Goal: Task Accomplishment & Management: Use online tool/utility

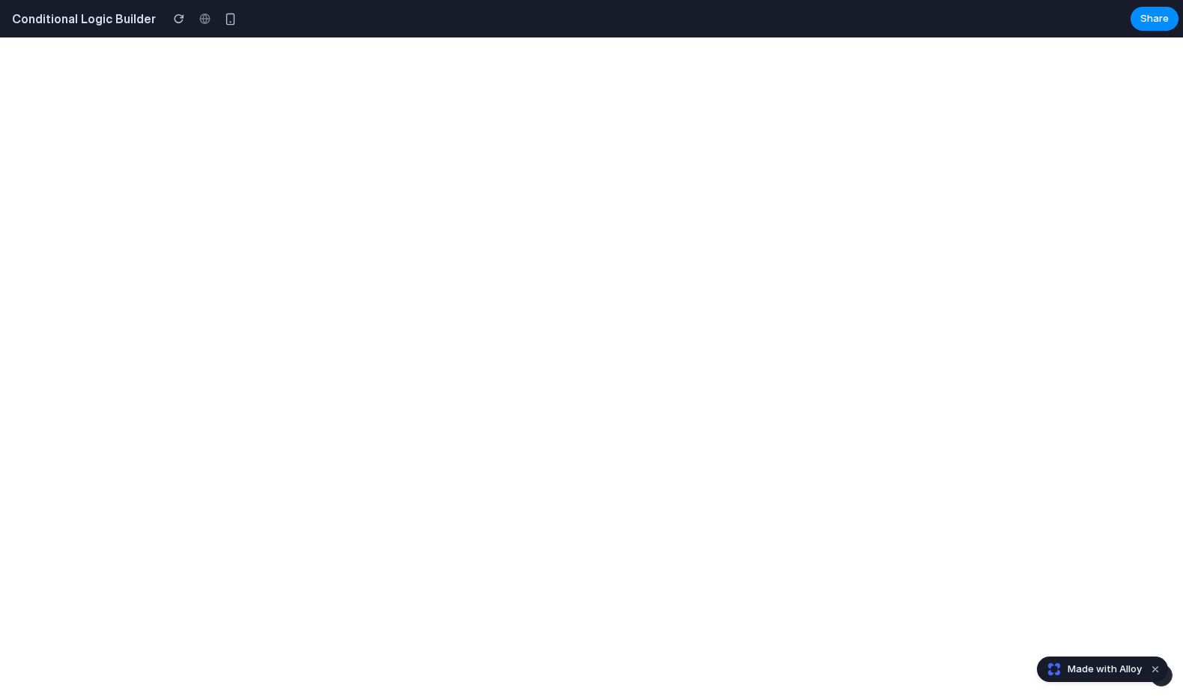
click at [376, 37] on html at bounding box center [591, 37] width 1183 height 0
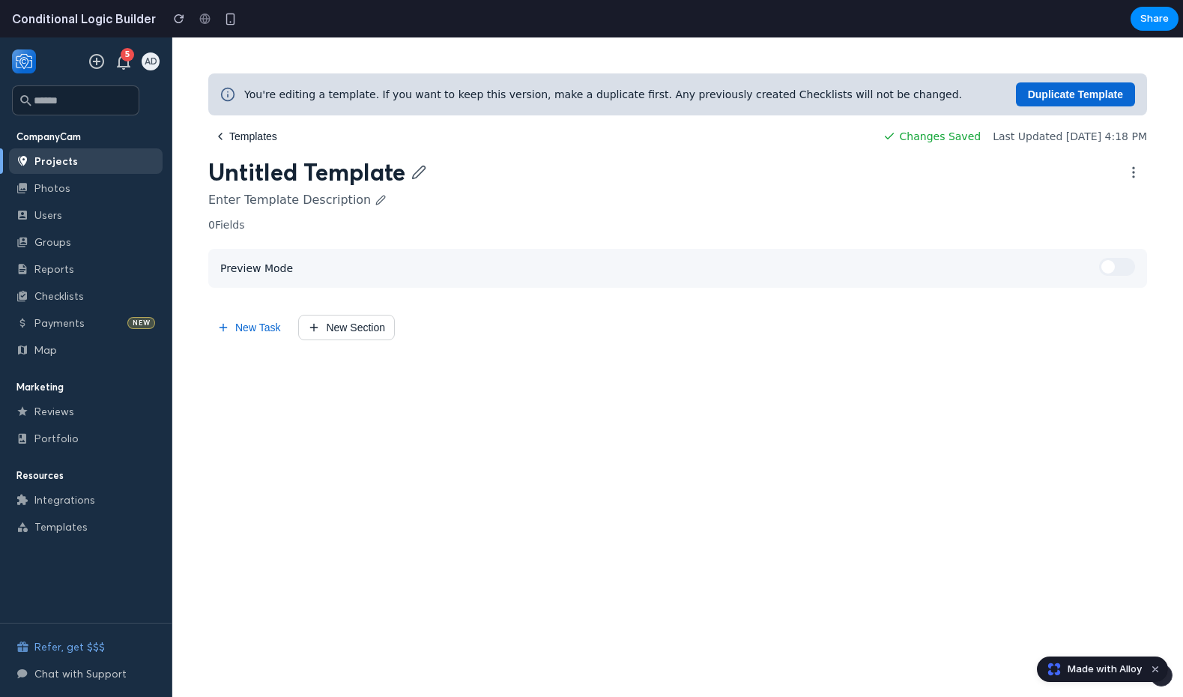
click at [468, 237] on div "You're editing a template. If you want to keep this version, make a duplicate f…" at bounding box center [677, 206] width 939 height 267
click at [243, 232] on div "You're editing a template. If you want to keep this version, make a duplicate f…" at bounding box center [677, 206] width 939 height 267
click at [225, 217] on div "Untitled Template Enter Template Description 0 Fields" at bounding box center [677, 193] width 939 height 73
click at [262, 264] on span "Preview Mode" at bounding box center [256, 268] width 73 height 12
click at [270, 274] on span "Preview Mode" at bounding box center [256, 268] width 73 height 12
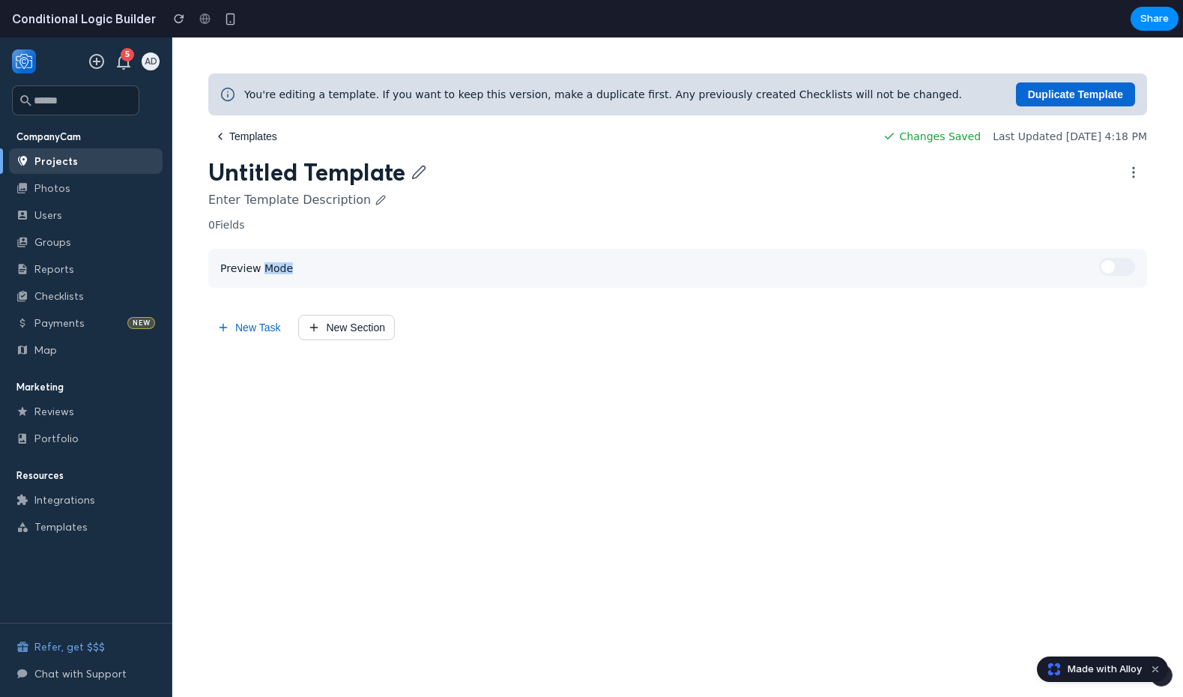
drag, startPoint x: 270, startPoint y: 274, endPoint x: 196, endPoint y: 263, distance: 75.0
click at [270, 274] on span "Preview Mode" at bounding box center [256, 268] width 73 height 12
click at [133, 255] on div "CompanyCam Projects Photos Users Groups Reports Checklists Payments New Map" at bounding box center [86, 246] width 154 height 232
click at [122, 244] on link "Groups" at bounding box center [86, 241] width 154 height 25
click at [363, 319] on button "New Section" at bounding box center [346, 327] width 97 height 25
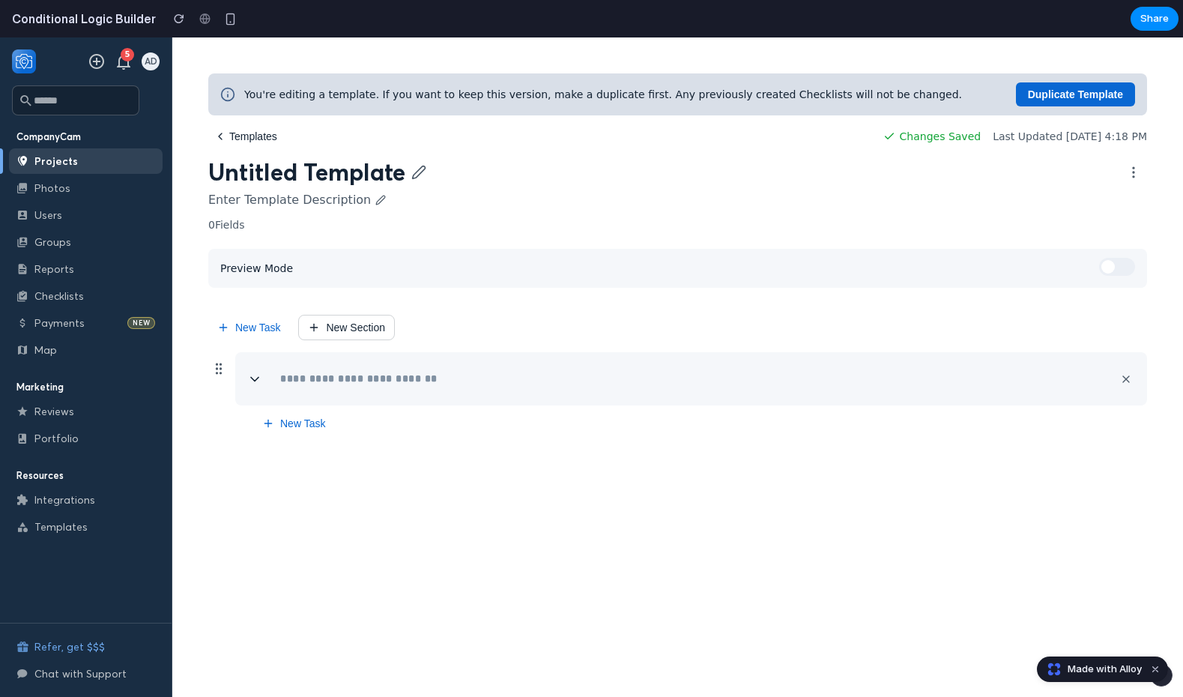
click at [330, 375] on input "text" at bounding box center [689, 378] width 837 height 35
type input "****"
click at [303, 426] on button "New Task" at bounding box center [293, 423] width 81 height 24
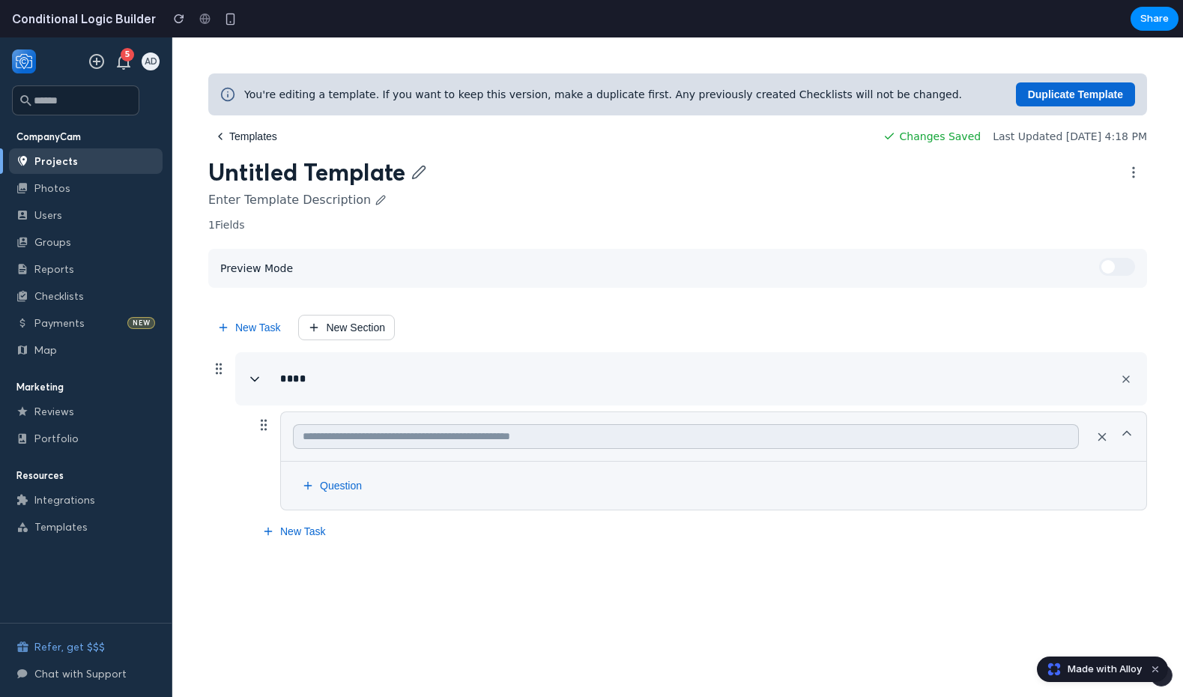
click at [378, 432] on input "text" at bounding box center [686, 436] width 786 height 25
type input "**********"
click at [333, 492] on button "Question" at bounding box center [332, 486] width 78 height 24
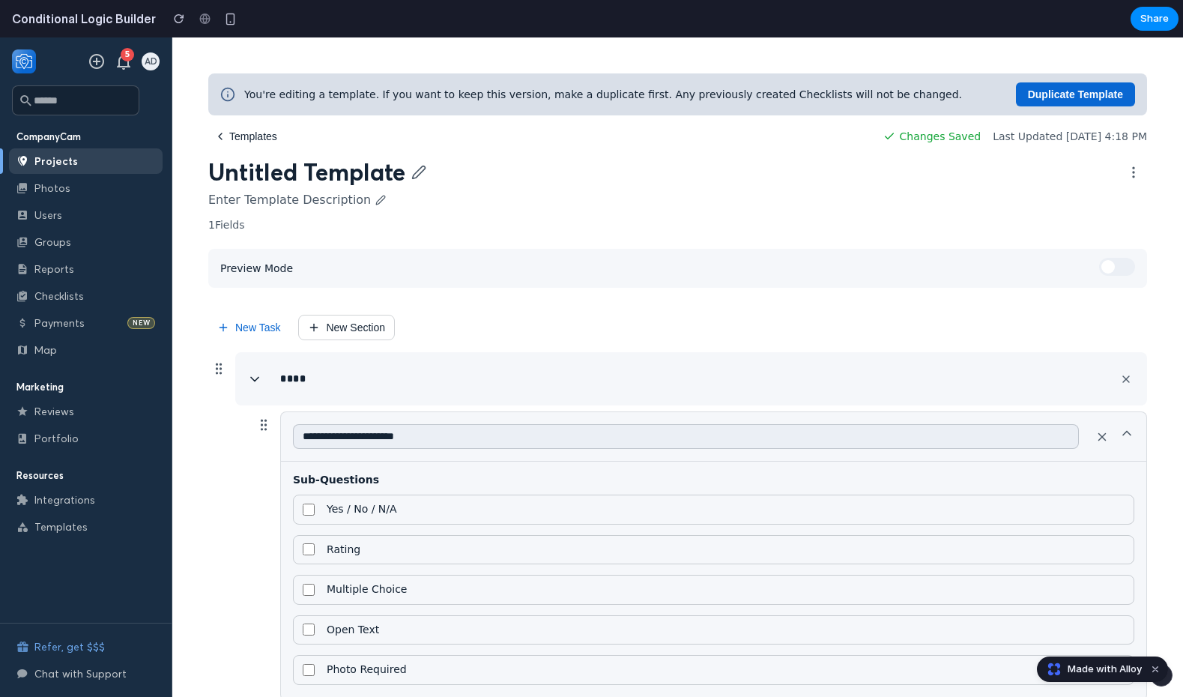
click at [338, 521] on label "Yes / No / N/A" at bounding box center [713, 510] width 841 height 30
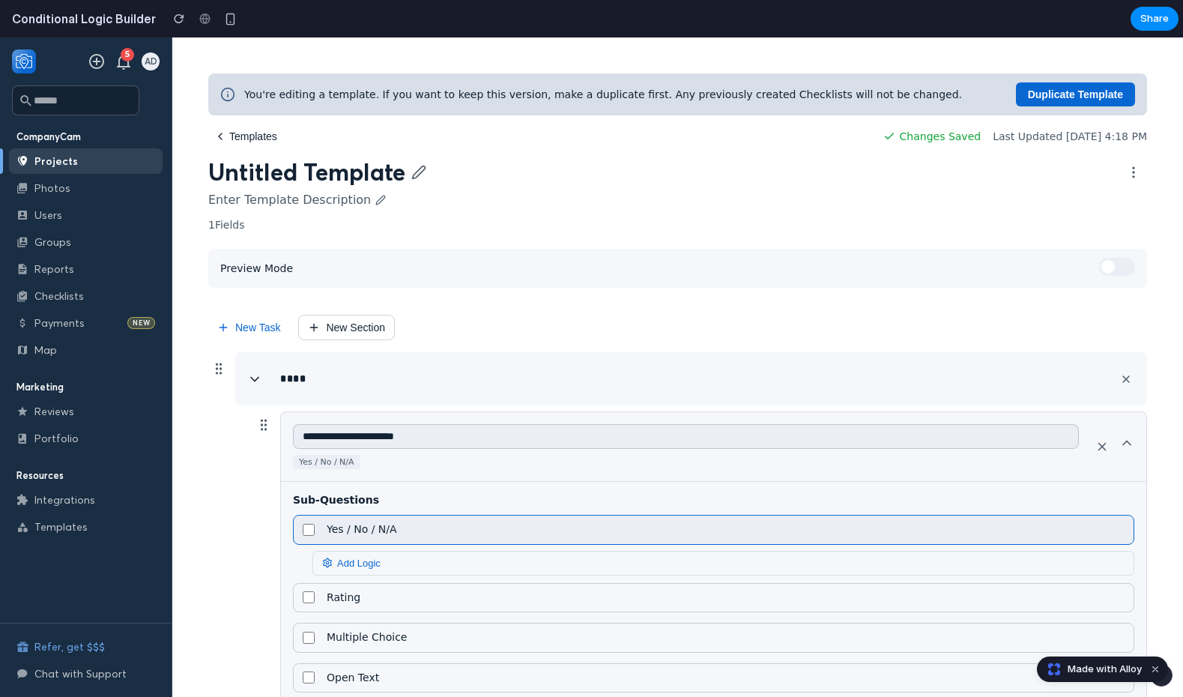
scroll to position [70, 0]
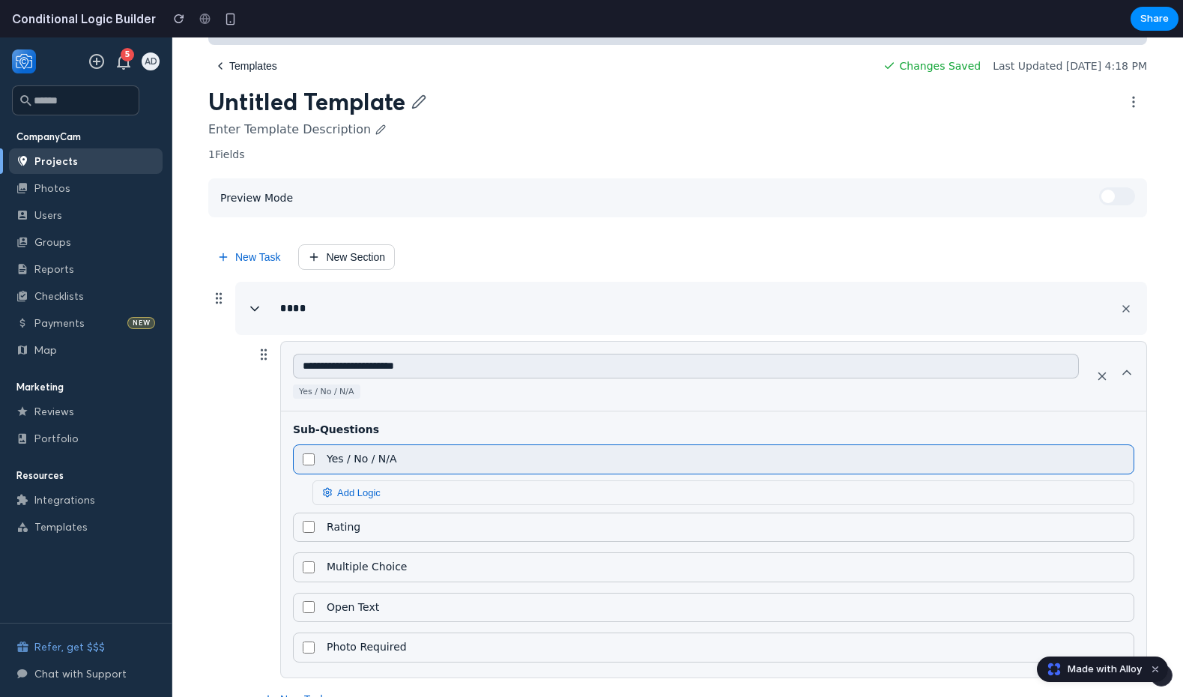
click at [327, 492] on icon at bounding box center [327, 492] width 7 height 9
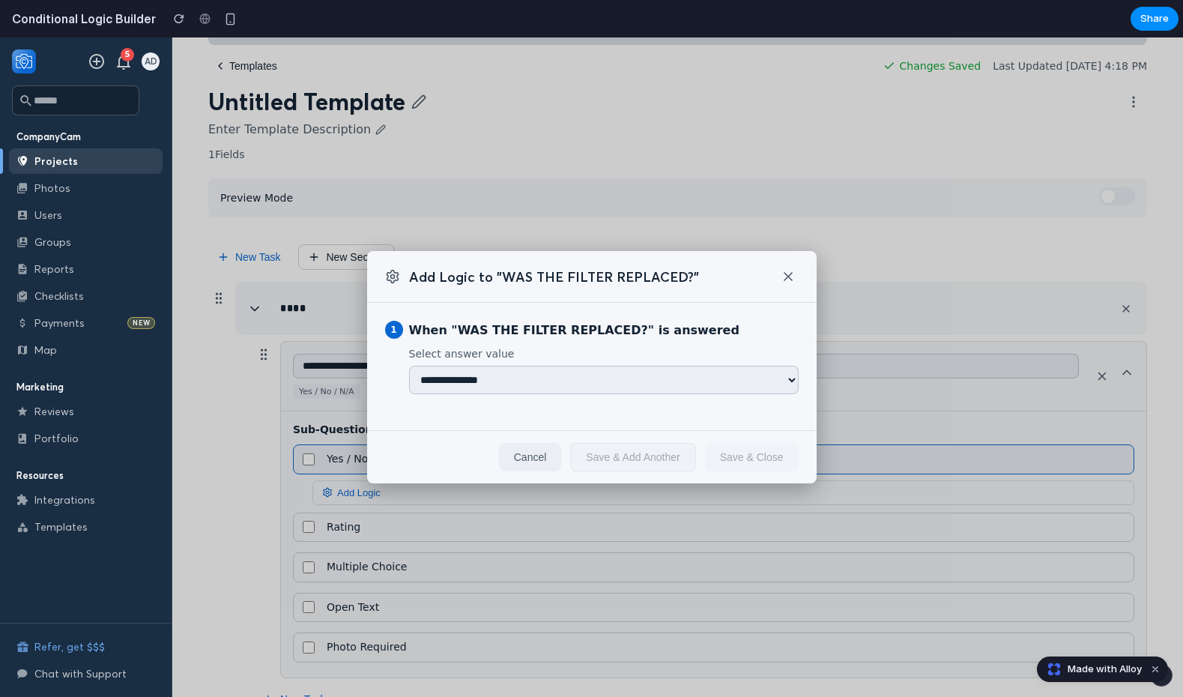
click at [516, 400] on div "**********" at bounding box center [592, 366] width 450 height 127
click at [505, 382] on select "**********" at bounding box center [604, 380] width 390 height 28
select select "***"
click at [409, 366] on select "**********" at bounding box center [604, 380] width 390 height 28
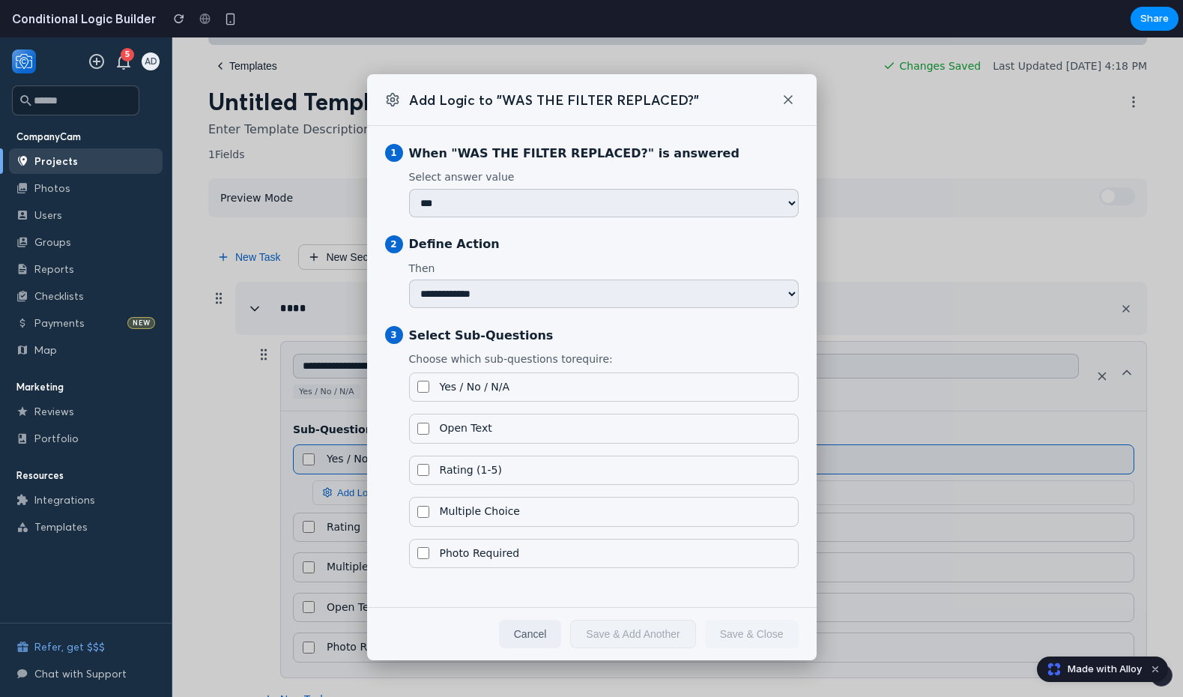
click at [483, 362] on label "Choose which sub-questions to require :" at bounding box center [604, 359] width 390 height 13
drag, startPoint x: 483, startPoint y: 362, endPoint x: 532, endPoint y: 369, distance: 49.3
click at [483, 363] on label "Choose which sub-questions to require :" at bounding box center [604, 359] width 390 height 13
click at [587, 363] on label "Choose which sub-questions to require :" at bounding box center [604, 359] width 390 height 13
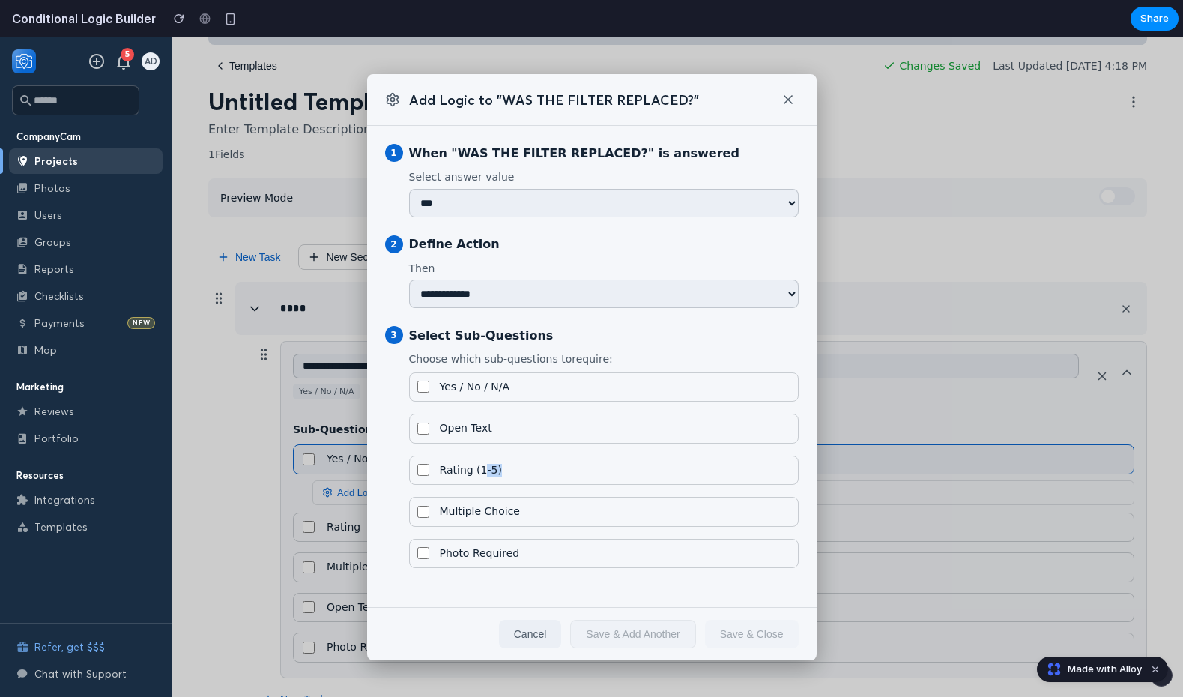
click at [483, 477] on label "Rating (1-5)" at bounding box center [604, 471] width 390 height 30
click at [426, 478] on label "Rating (1-5)" at bounding box center [604, 471] width 390 height 30
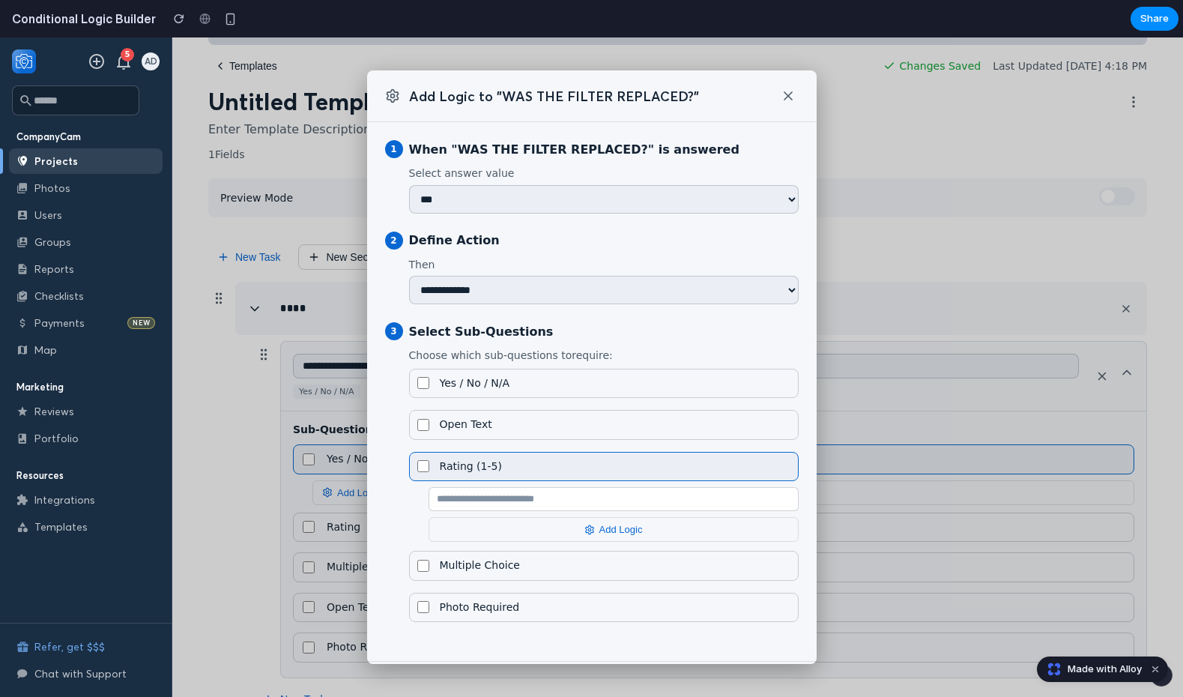
scroll to position [19, 0]
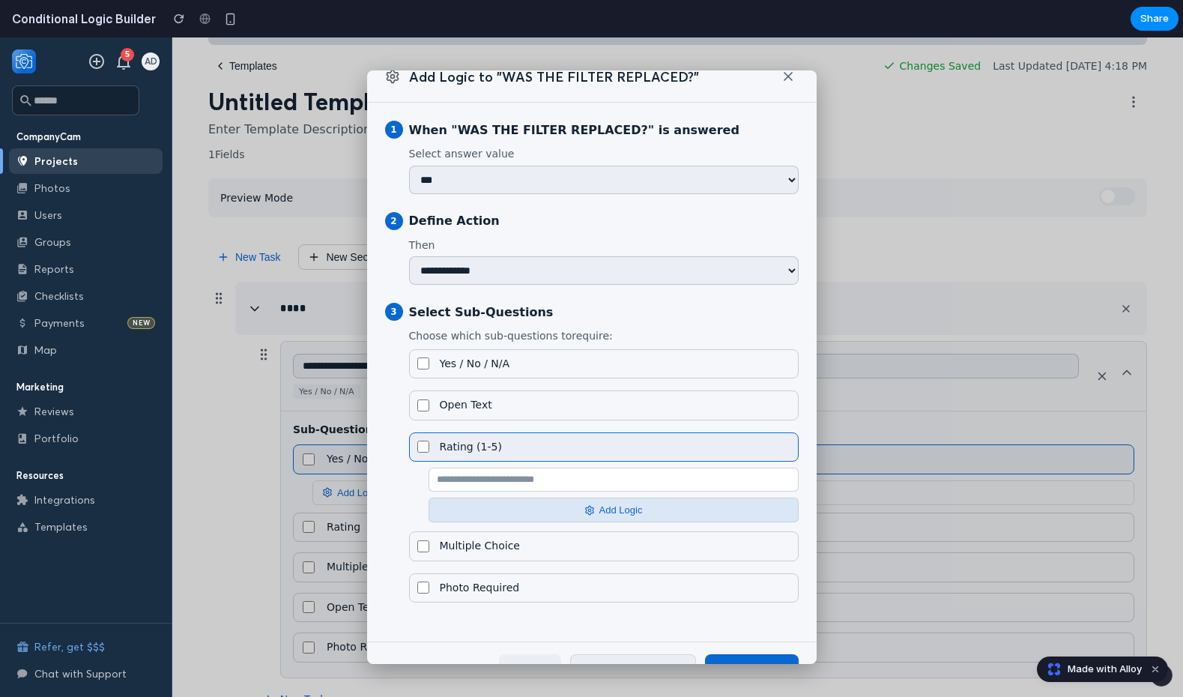
click at [534, 517] on button "Add Logic" at bounding box center [614, 510] width 370 height 25
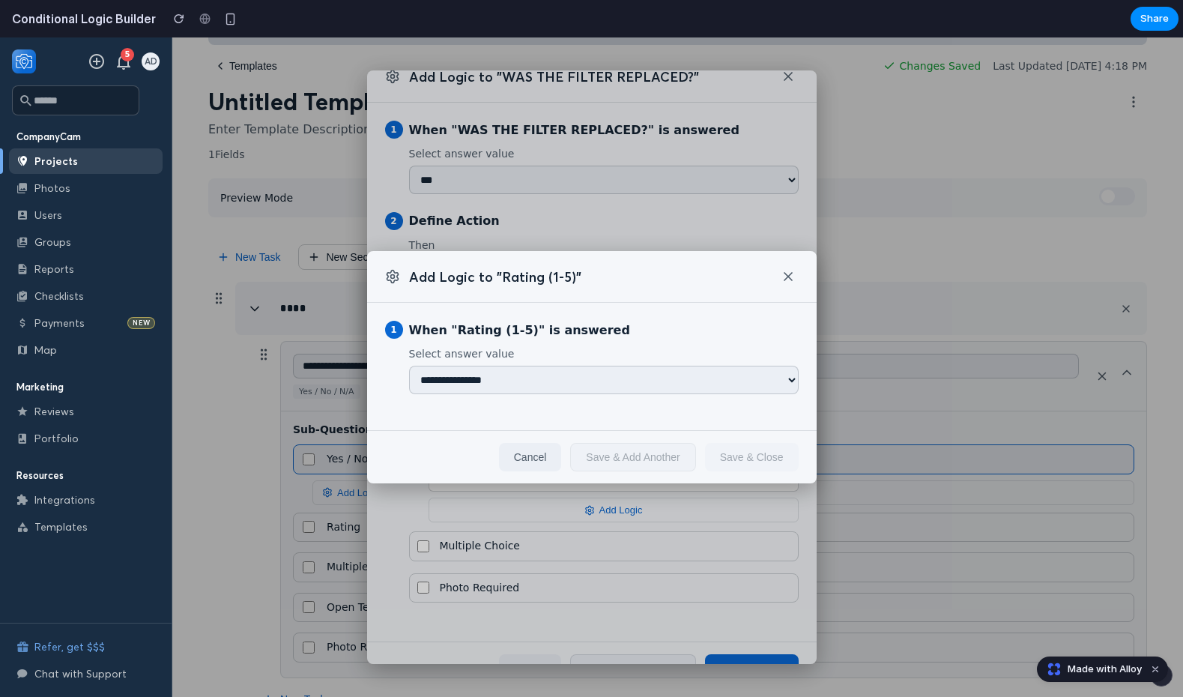
scroll to position [80, 0]
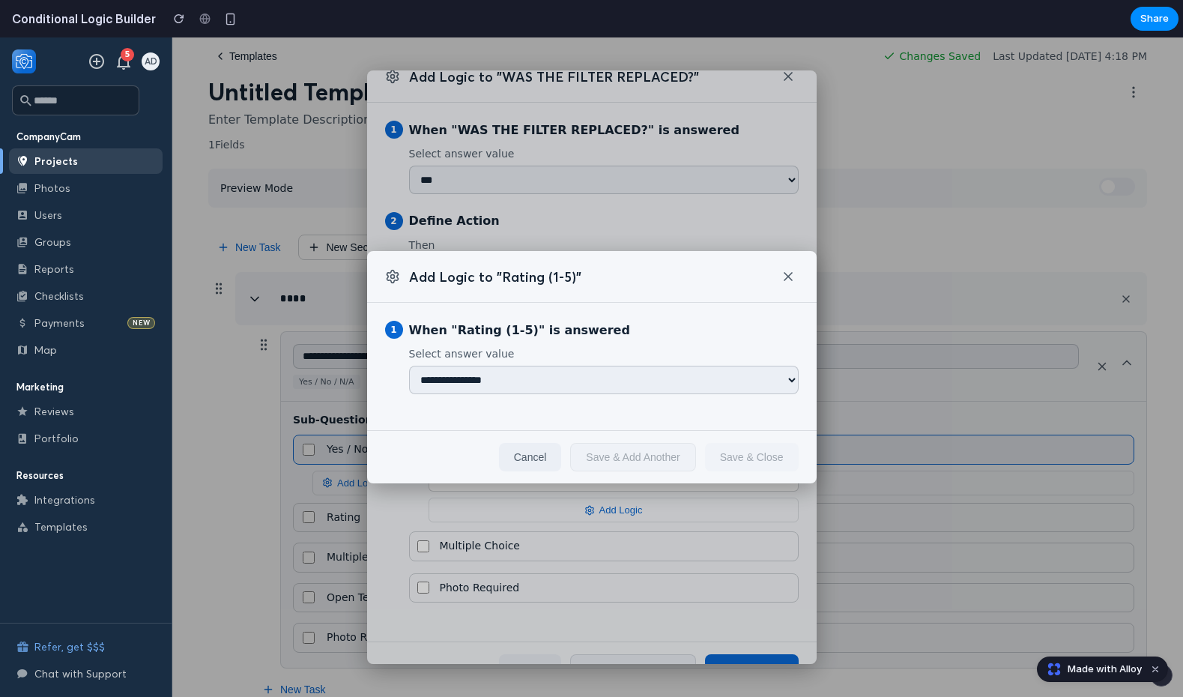
click at [514, 381] on select "**********" at bounding box center [604, 380] width 390 height 28
select select "*"
click at [409, 366] on select "**********" at bounding box center [604, 380] width 390 height 28
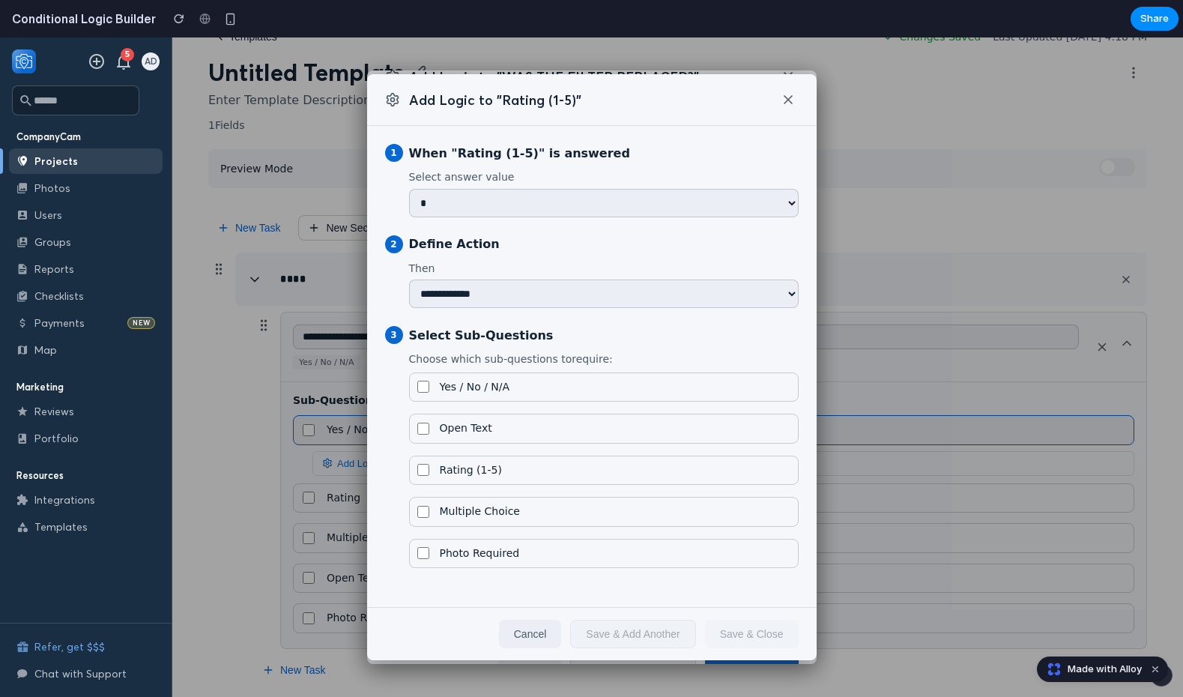
scroll to position [0, 0]
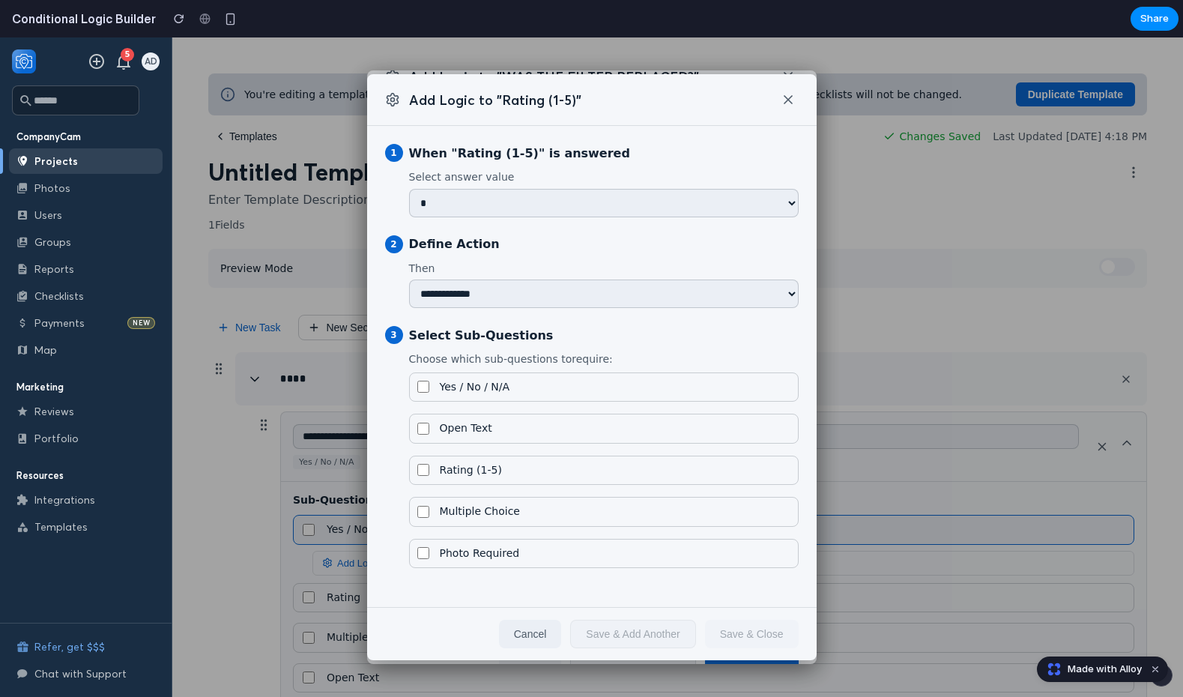
click at [788, 96] on icon at bounding box center [788, 99] width 7 height 7
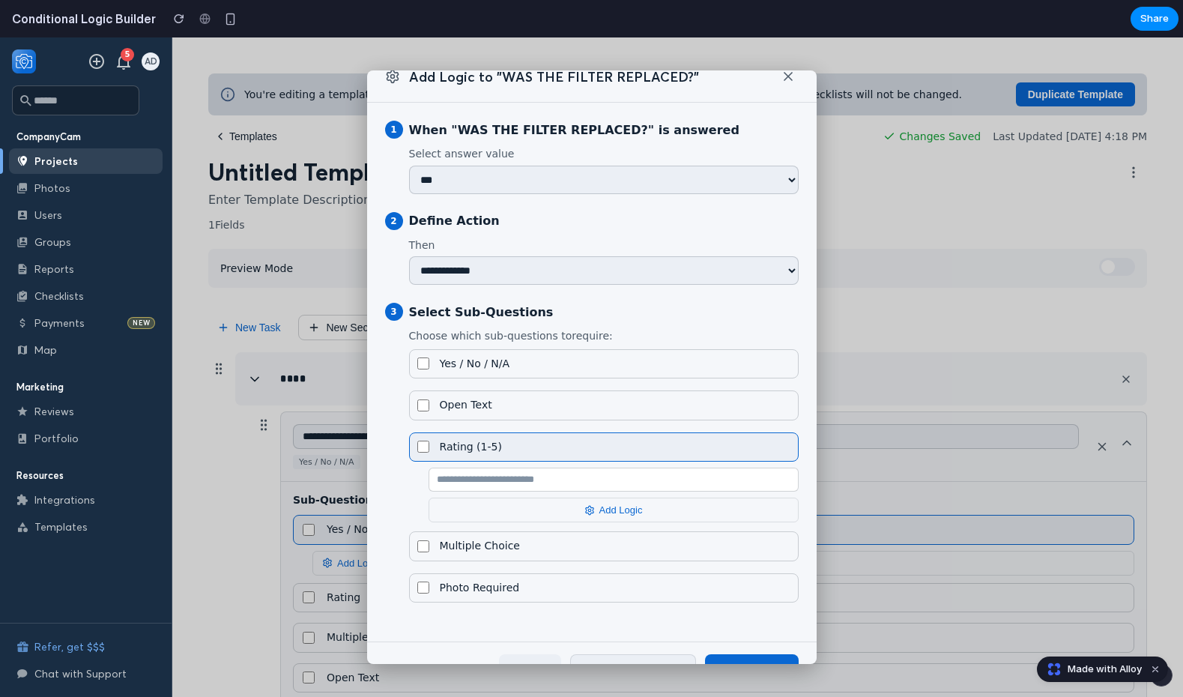
click at [781, 80] on icon at bounding box center [788, 76] width 15 height 15
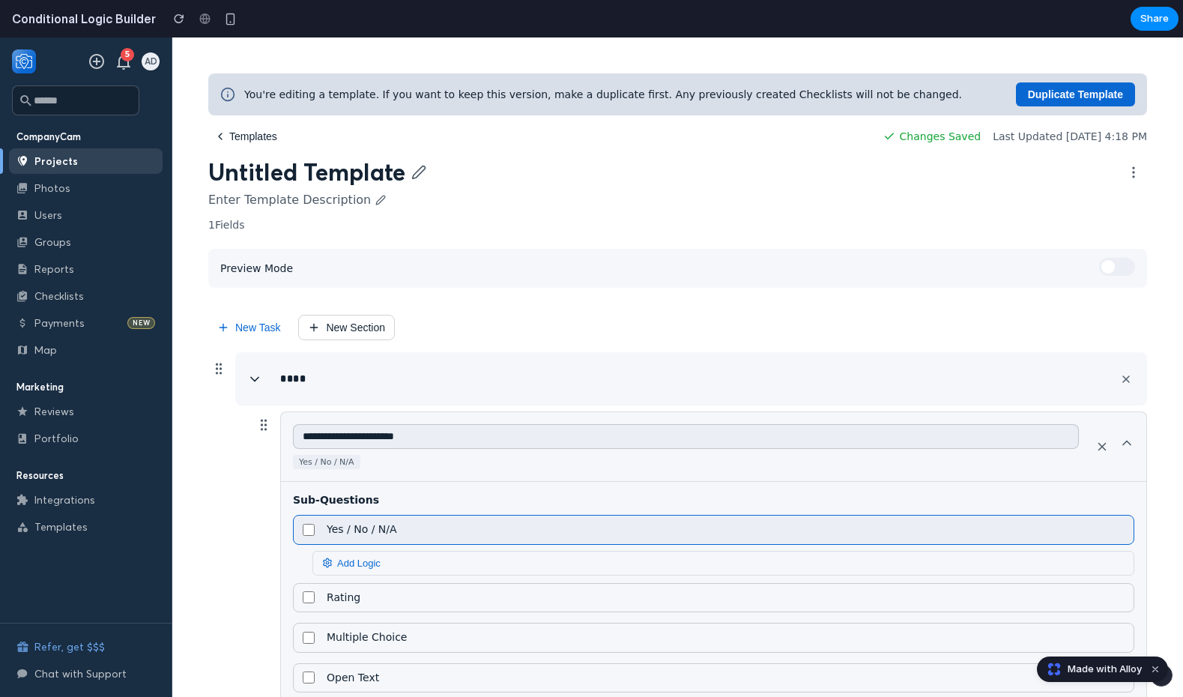
click at [1021, 93] on button "Duplicate Template" at bounding box center [1075, 94] width 119 height 24
click at [900, 130] on span "Changes Saved" at bounding box center [941, 136] width 82 height 12
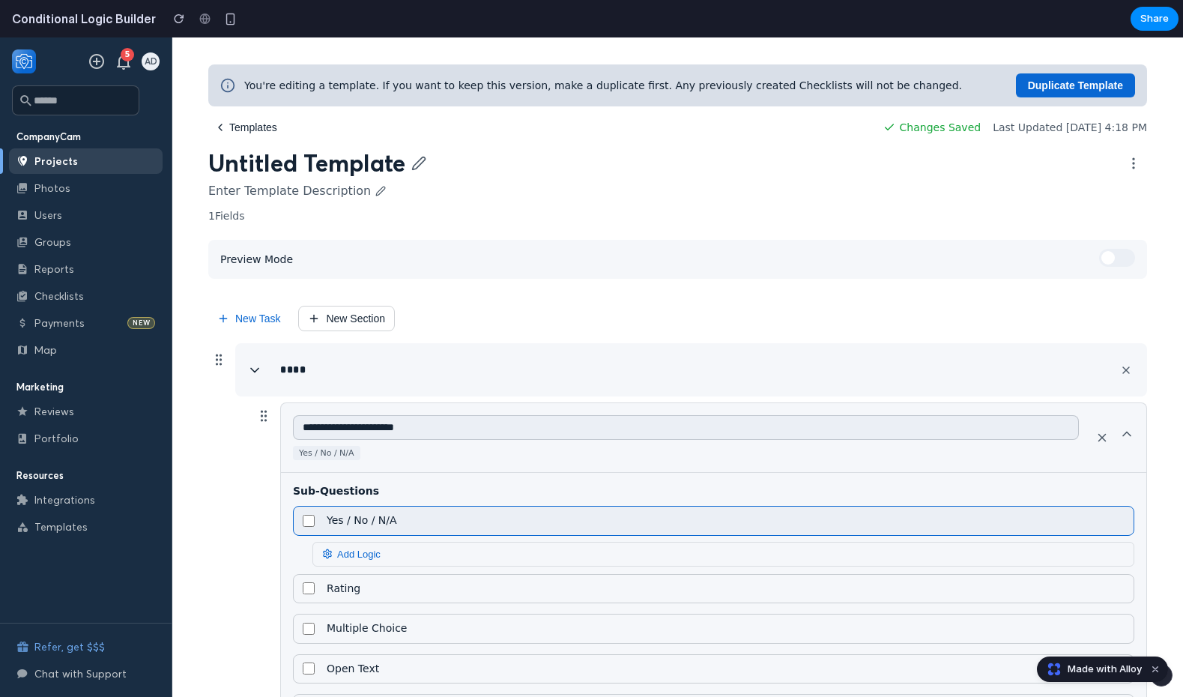
scroll to position [136, 0]
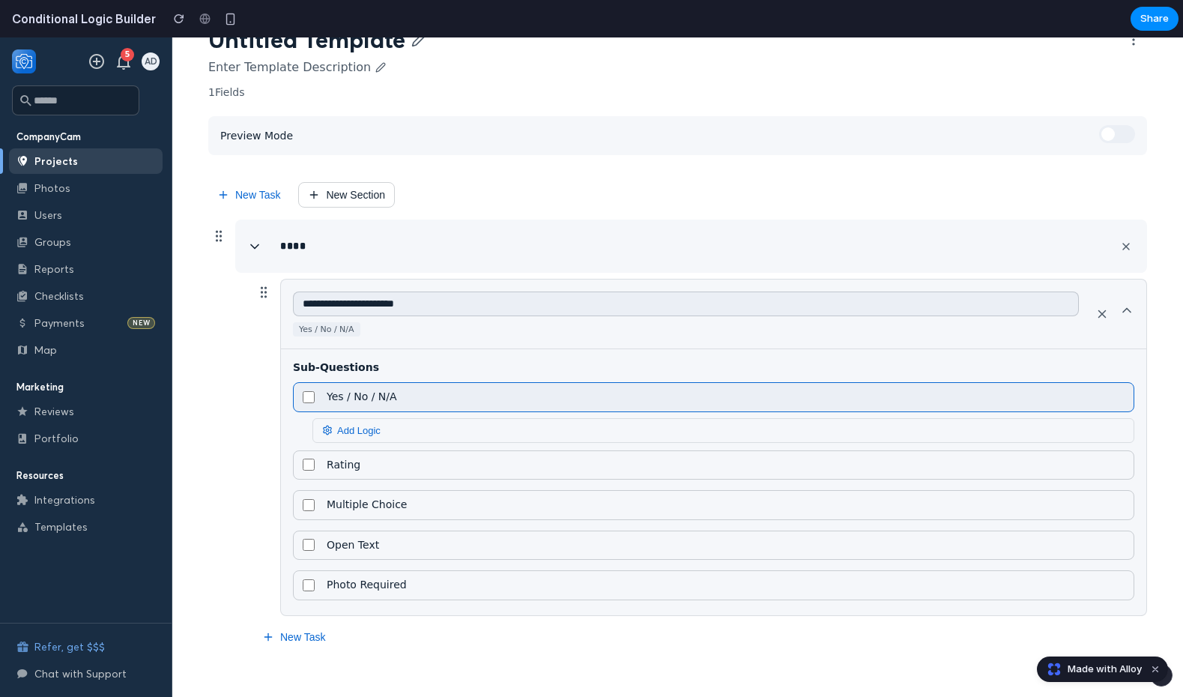
click at [261, 641] on button "New Task" at bounding box center [293, 637] width 81 height 24
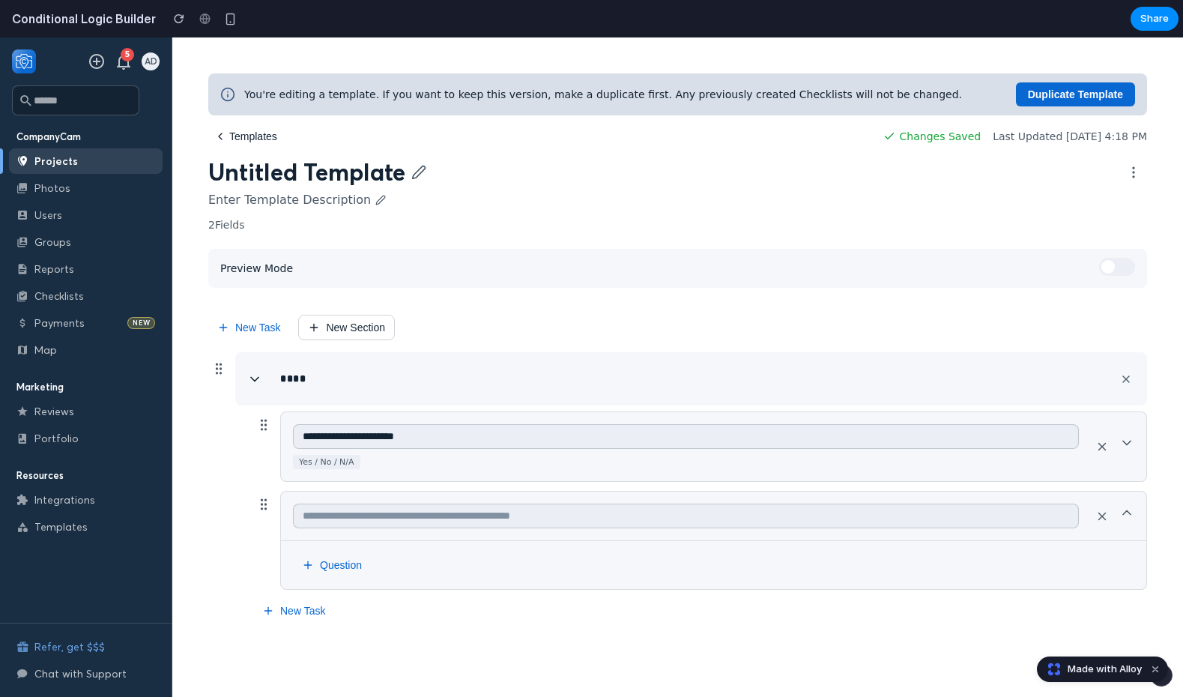
click at [306, 605] on button "New Task" at bounding box center [293, 611] width 81 height 24
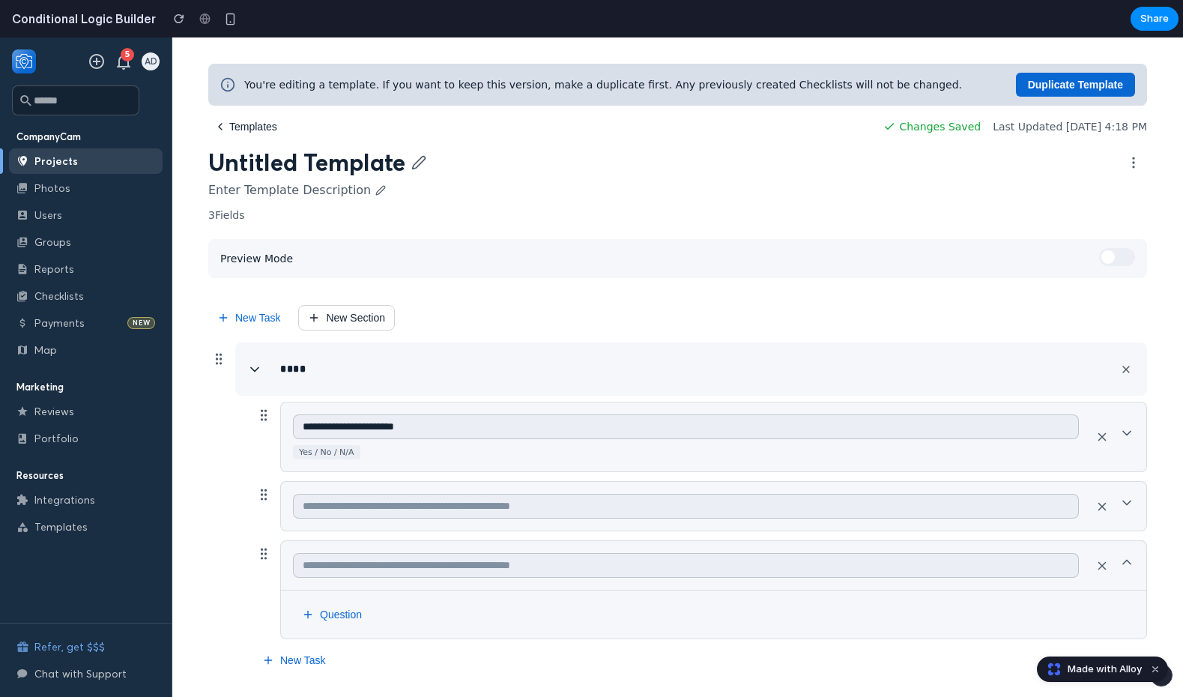
scroll to position [39, 0]
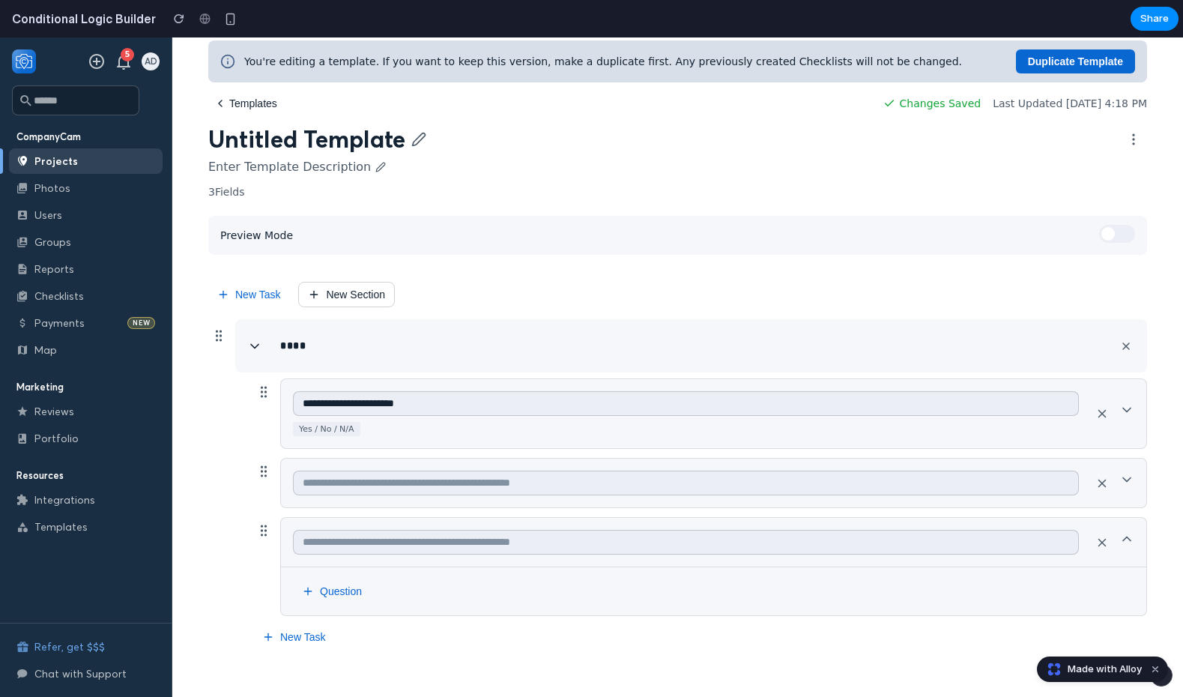
click at [337, 292] on button "New Section" at bounding box center [346, 294] width 97 height 25
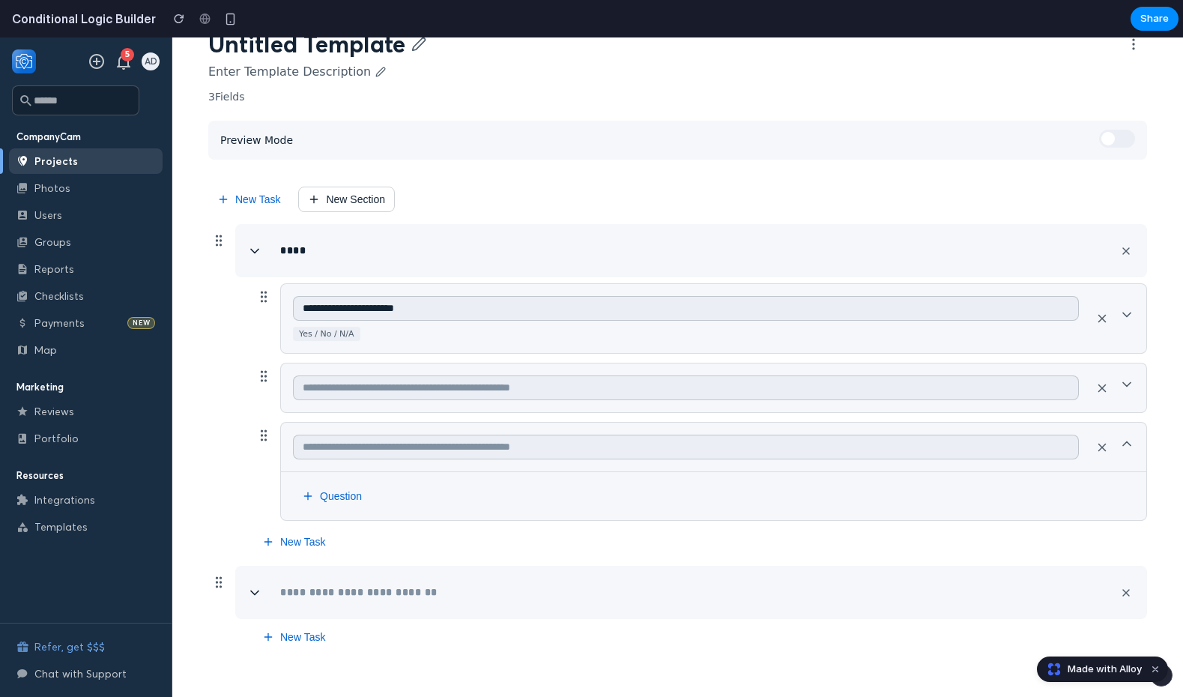
scroll to position [0, 0]
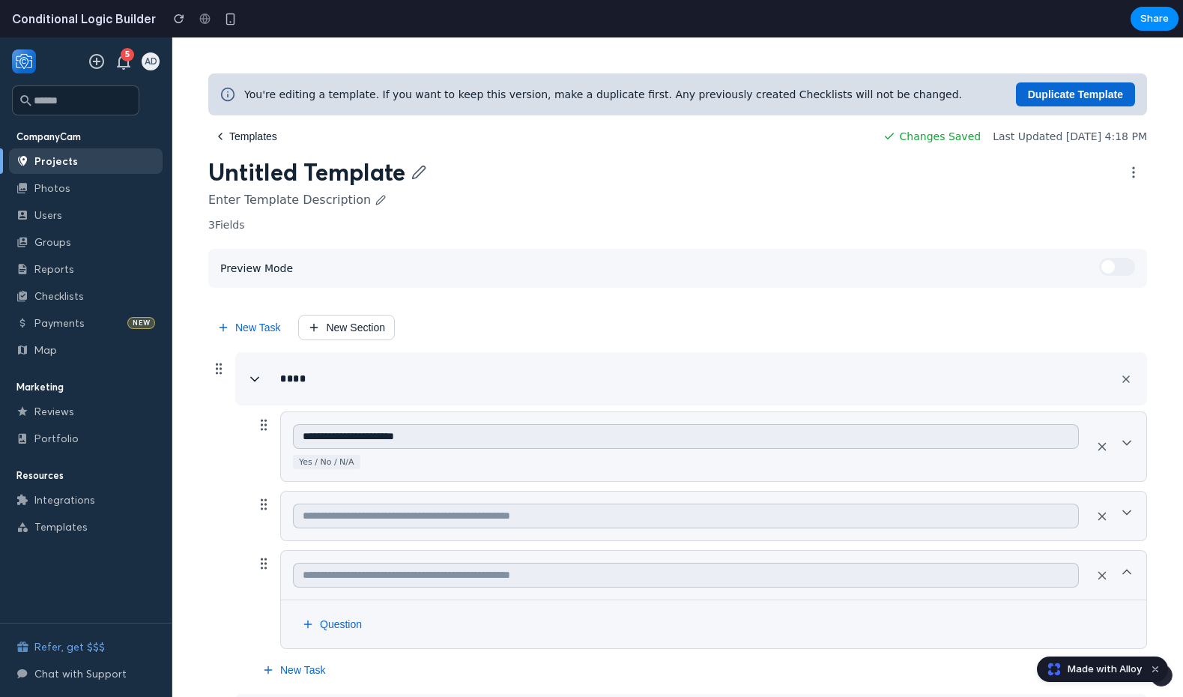
click at [265, 277] on div "Preview Mode" at bounding box center [677, 268] width 939 height 39
click at [247, 271] on span "Preview Mode" at bounding box center [256, 268] width 73 height 12
drag, startPoint x: 247, startPoint y: 271, endPoint x: 320, endPoint y: 279, distance: 73.9
click at [247, 271] on span "Preview Mode" at bounding box center [256, 268] width 73 height 12
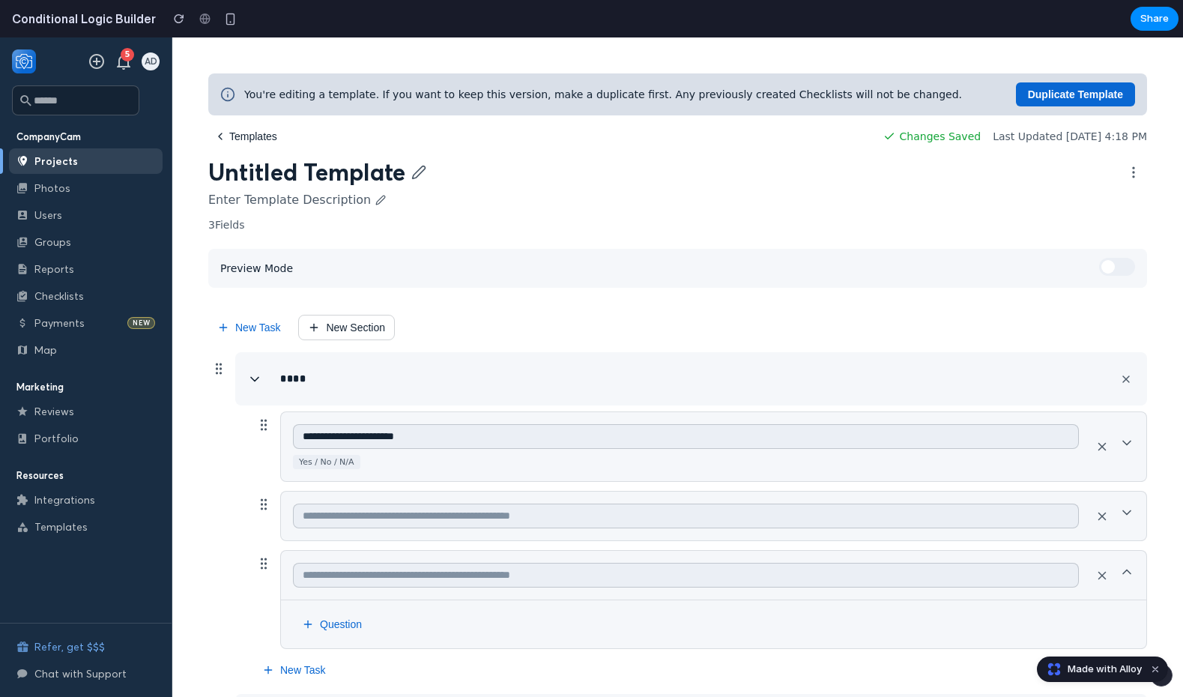
click at [1092, 262] on div "Preview Mode" at bounding box center [677, 268] width 939 height 39
click at [1102, 264] on span at bounding box center [1108, 266] width 13 height 13
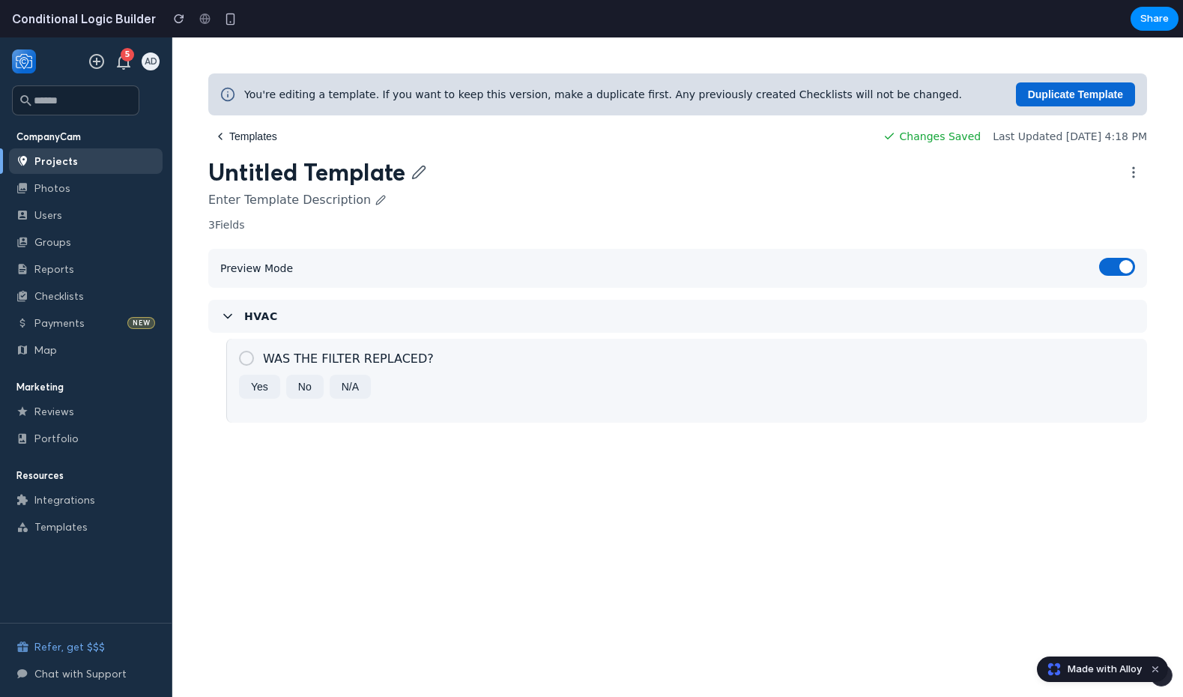
click at [307, 378] on button "No" at bounding box center [304, 387] width 37 height 24
click at [260, 396] on button "Yes" at bounding box center [259, 387] width 41 height 24
click at [353, 408] on div "WAS THE FILTER REPLACED? Yes No N/A" at bounding box center [686, 381] width 921 height 84
click at [357, 386] on button "N/A" at bounding box center [350, 387] width 41 height 24
click at [244, 390] on button "Yes" at bounding box center [259, 387] width 41 height 24
